Goal: Find contact information: Find contact information

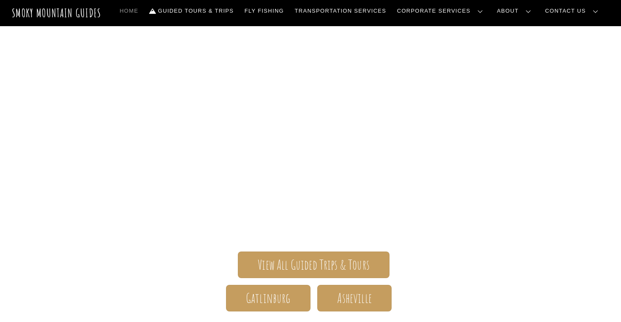
click at [0, 0] on link "Reservations, Forms, Trip Packets" at bounding box center [0, 0] width 0 height 0
click at [0, 0] on link "Contact Us" at bounding box center [0, 0] width 0 height 0
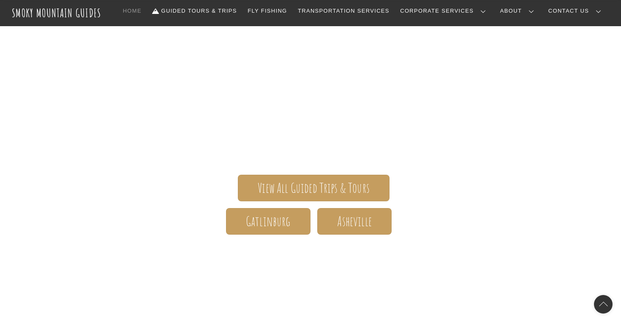
scroll to position [79, 0]
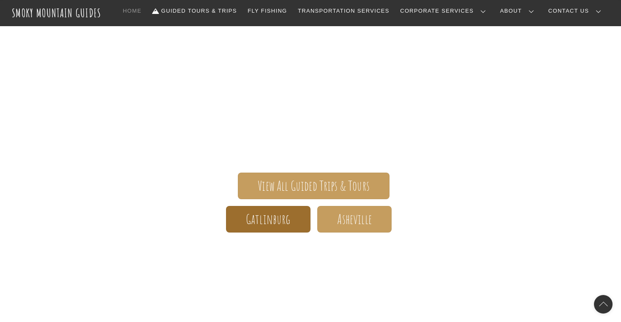
click at [269, 220] on span "Gatlinburg" at bounding box center [268, 219] width 45 height 9
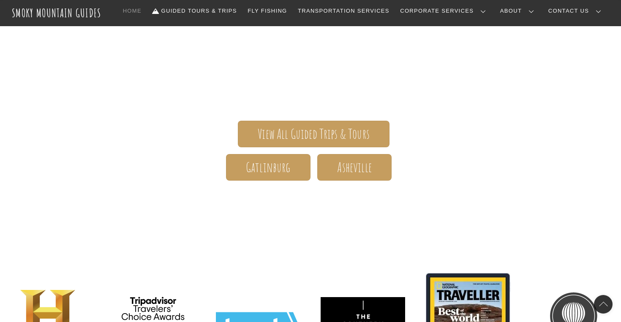
scroll to position [147, 0]
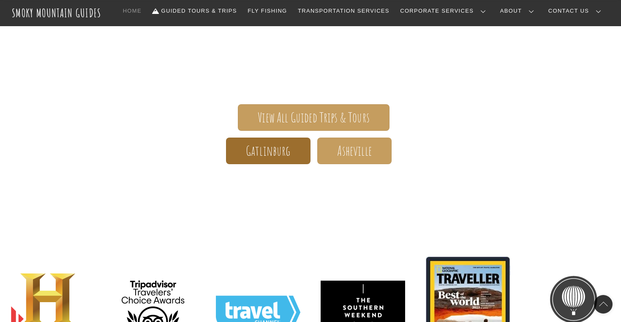
click at [265, 148] on span "Gatlinburg" at bounding box center [268, 151] width 45 height 9
